Goal: Transaction & Acquisition: Obtain resource

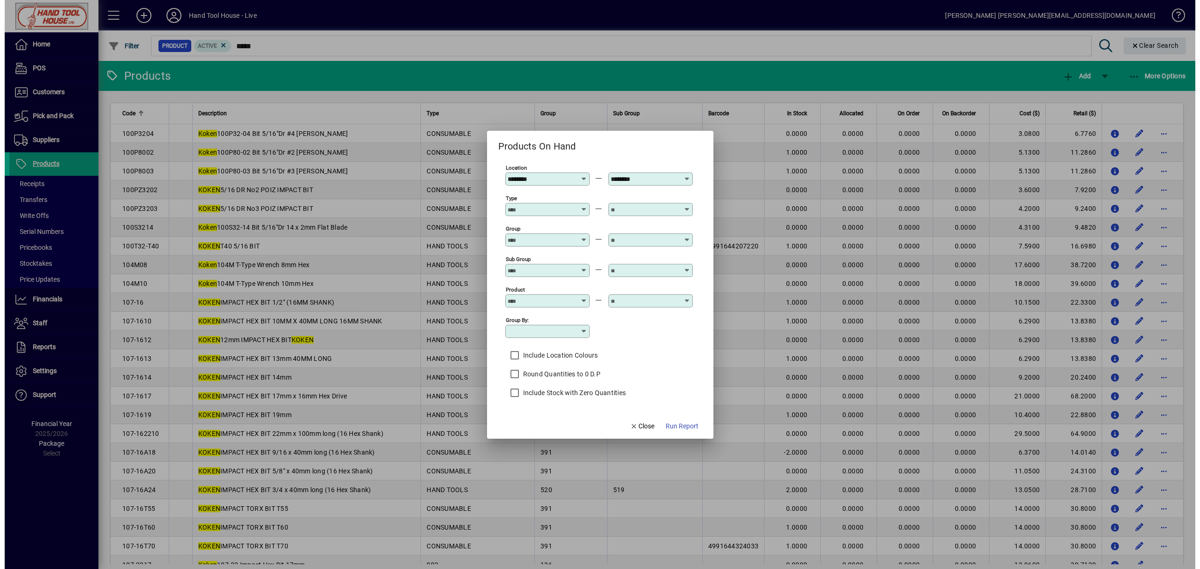
scroll to position [125, 0]
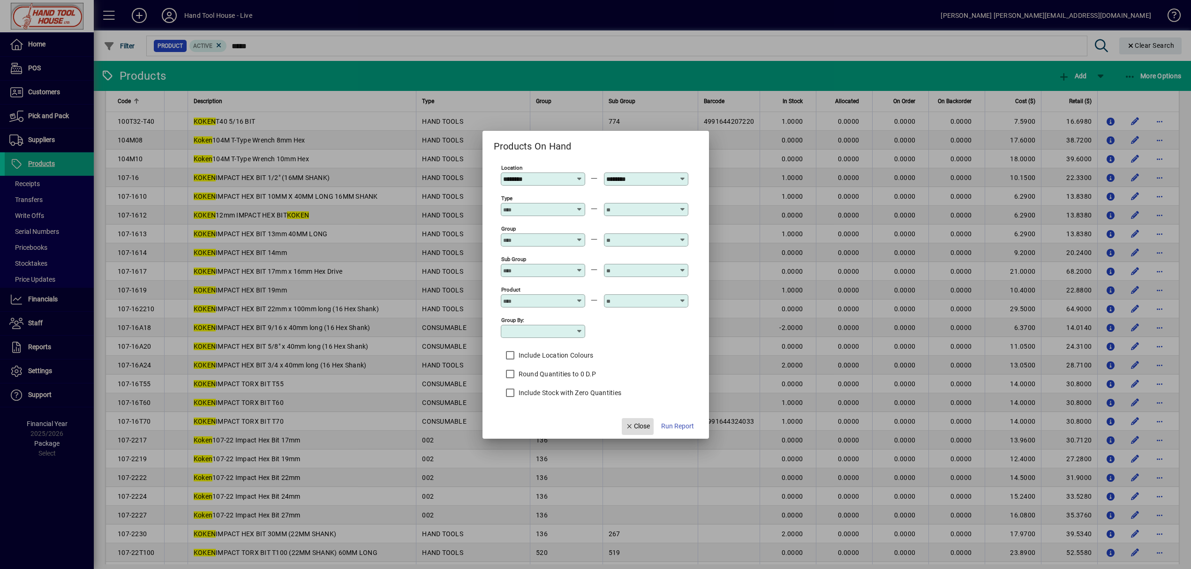
click at [648, 425] on span "Close" at bounding box center [637, 426] width 24 height 10
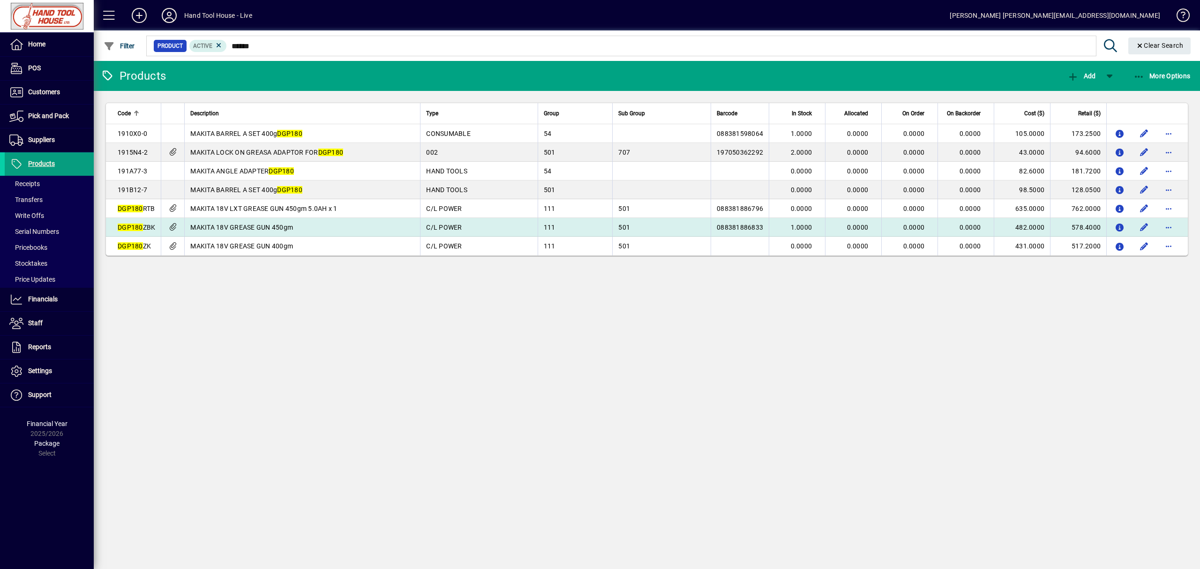
type input "******"
click at [379, 228] on td "MAKITA 18V GREASE GUN 450gm" at bounding box center [302, 227] width 236 height 19
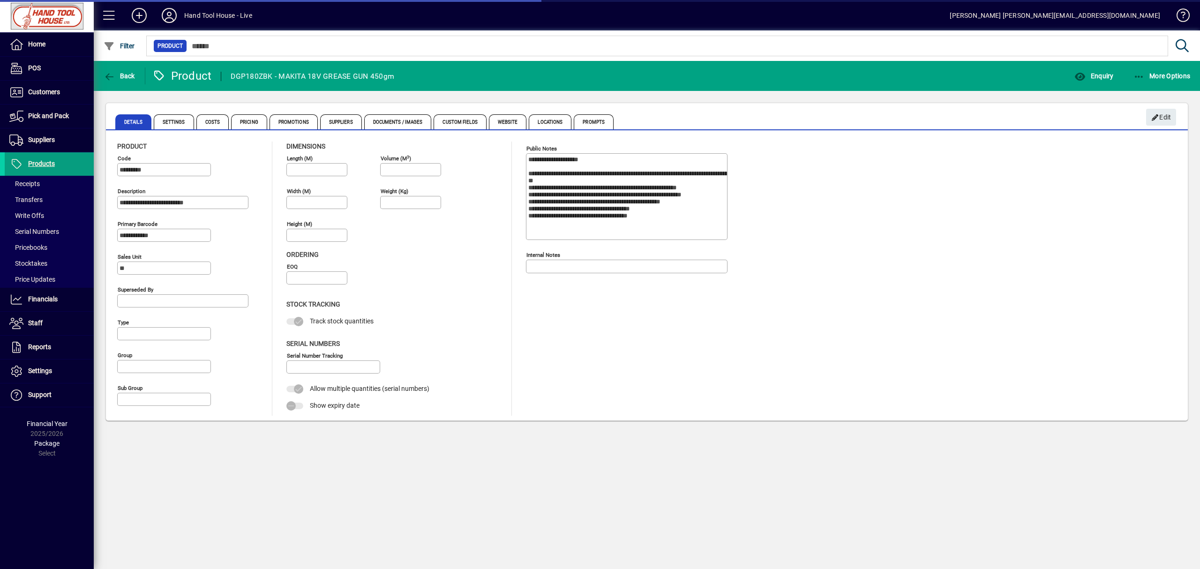
type input "**********"
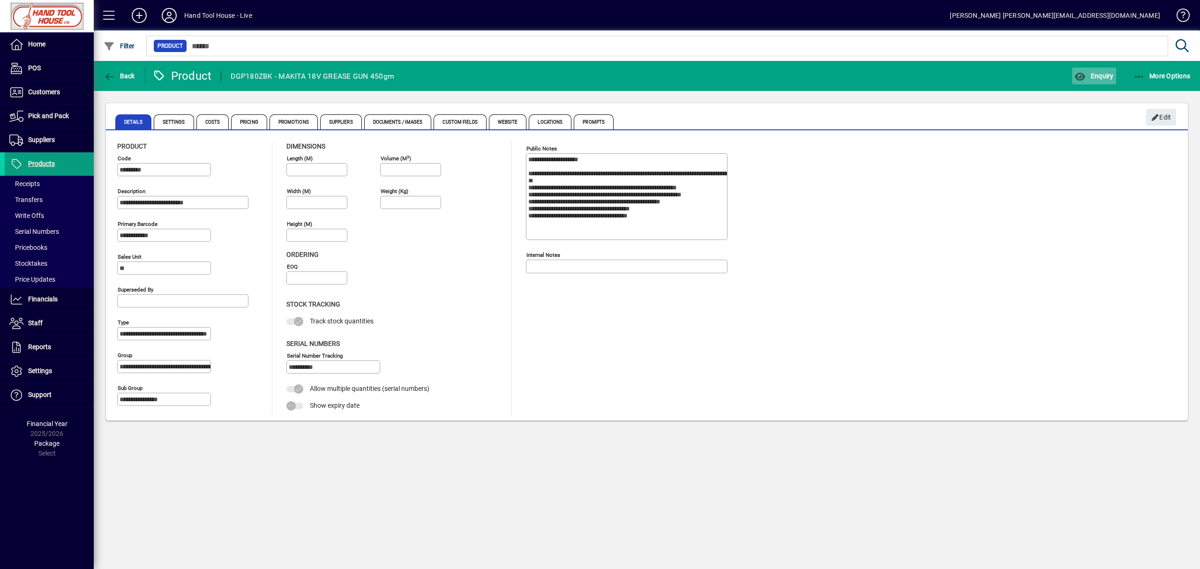
click at [1092, 80] on span "button" at bounding box center [1094, 76] width 44 height 22
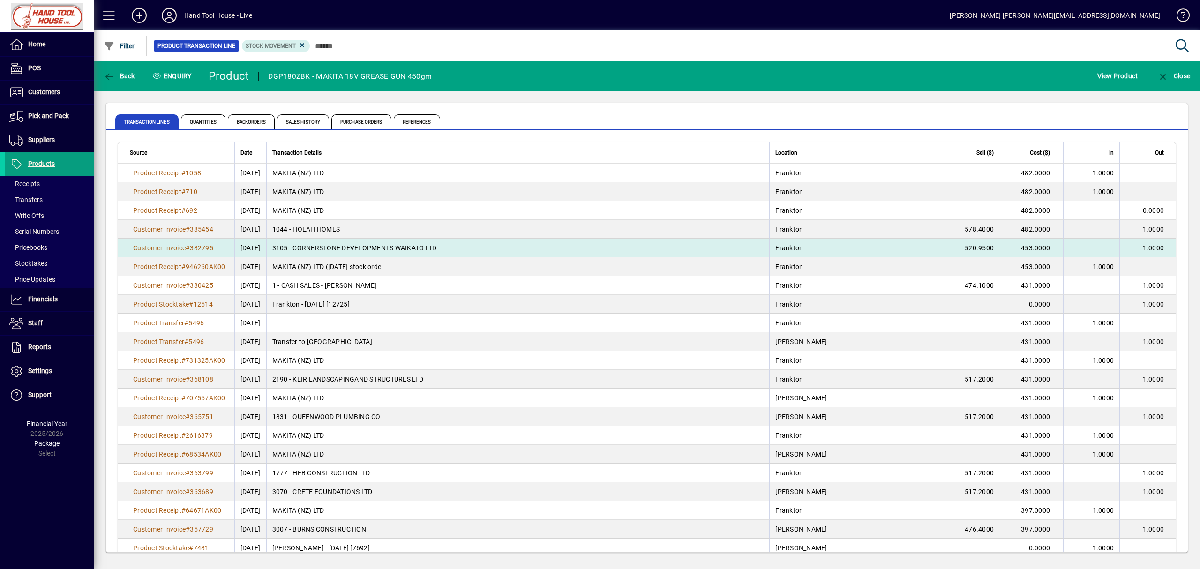
click at [404, 246] on td "3105 - CORNERSTONE DEVELOPMENTS WAIKATO LTD" at bounding box center [517, 248] width 503 height 19
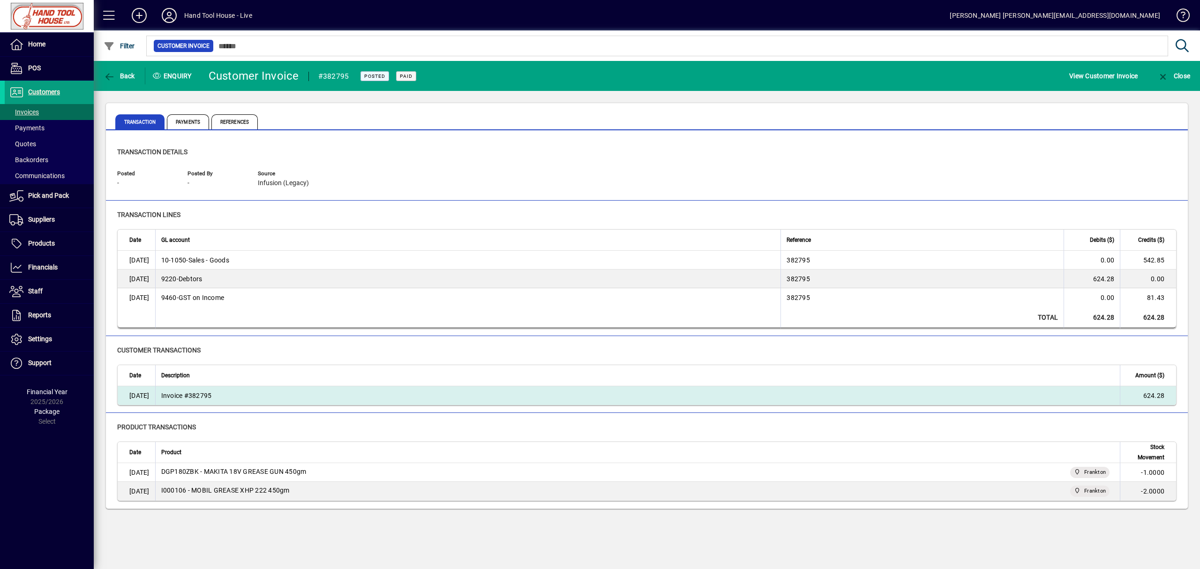
click at [186, 398] on td "Invoice #382795" at bounding box center [637, 395] width 965 height 19
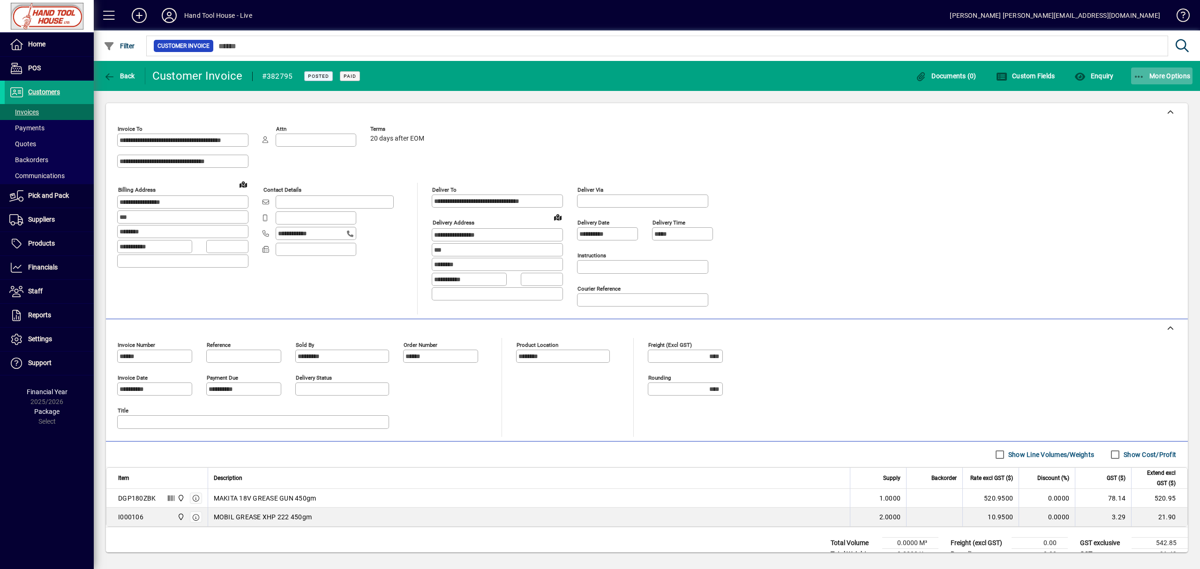
click at [1162, 80] on span "button" at bounding box center [1162, 76] width 62 height 22
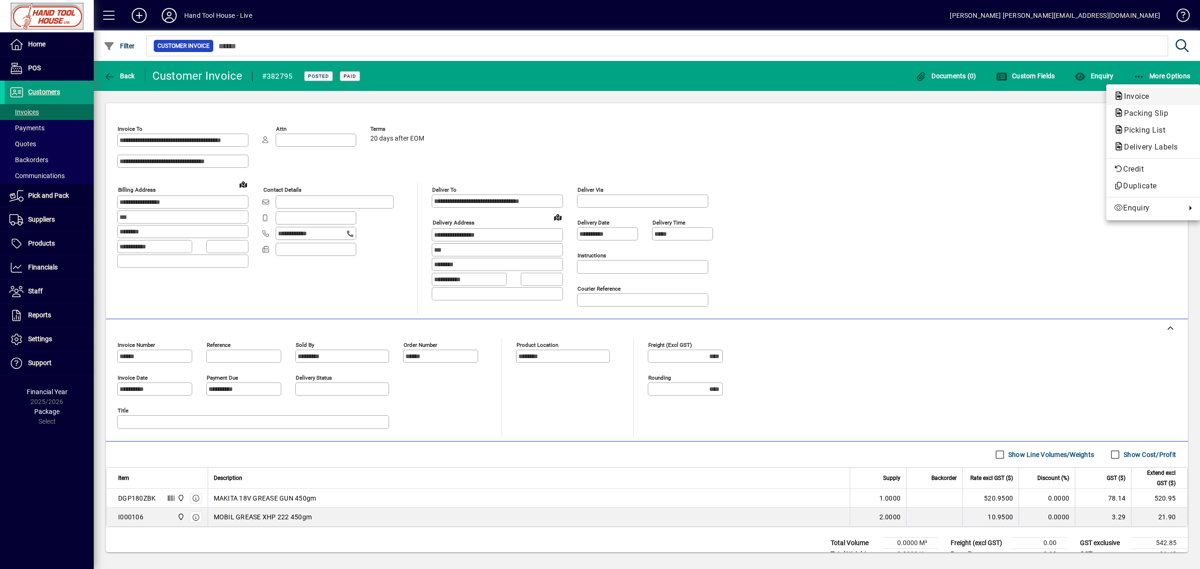
click at [1150, 98] on span "Invoice" at bounding box center [1134, 96] width 40 height 9
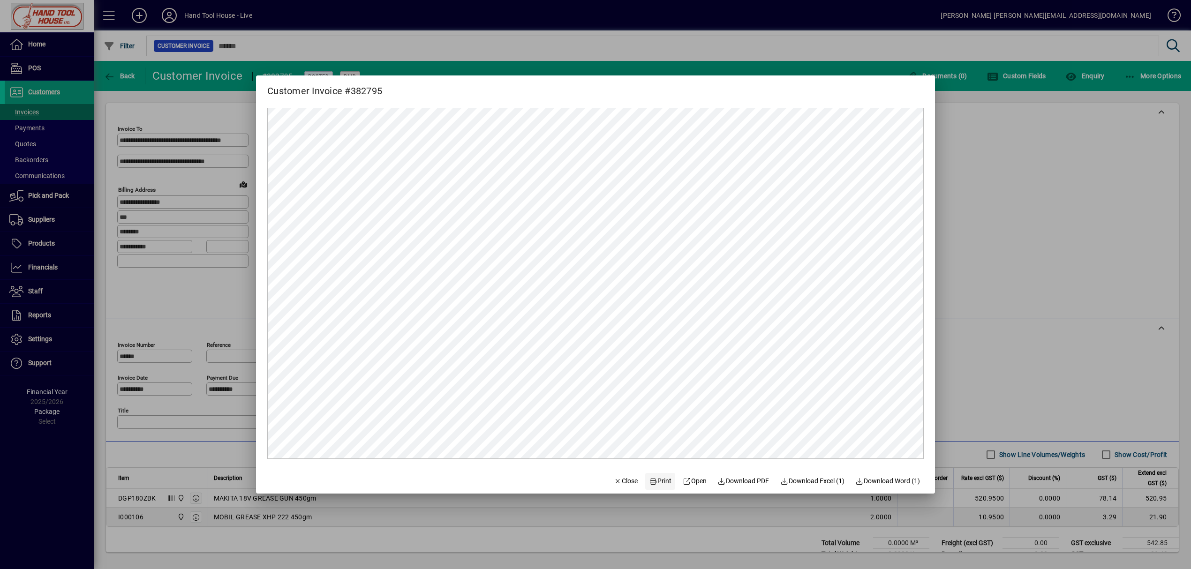
click at [657, 479] on span "Print" at bounding box center [660, 481] width 22 height 10
